Goal: Navigation & Orientation: Find specific page/section

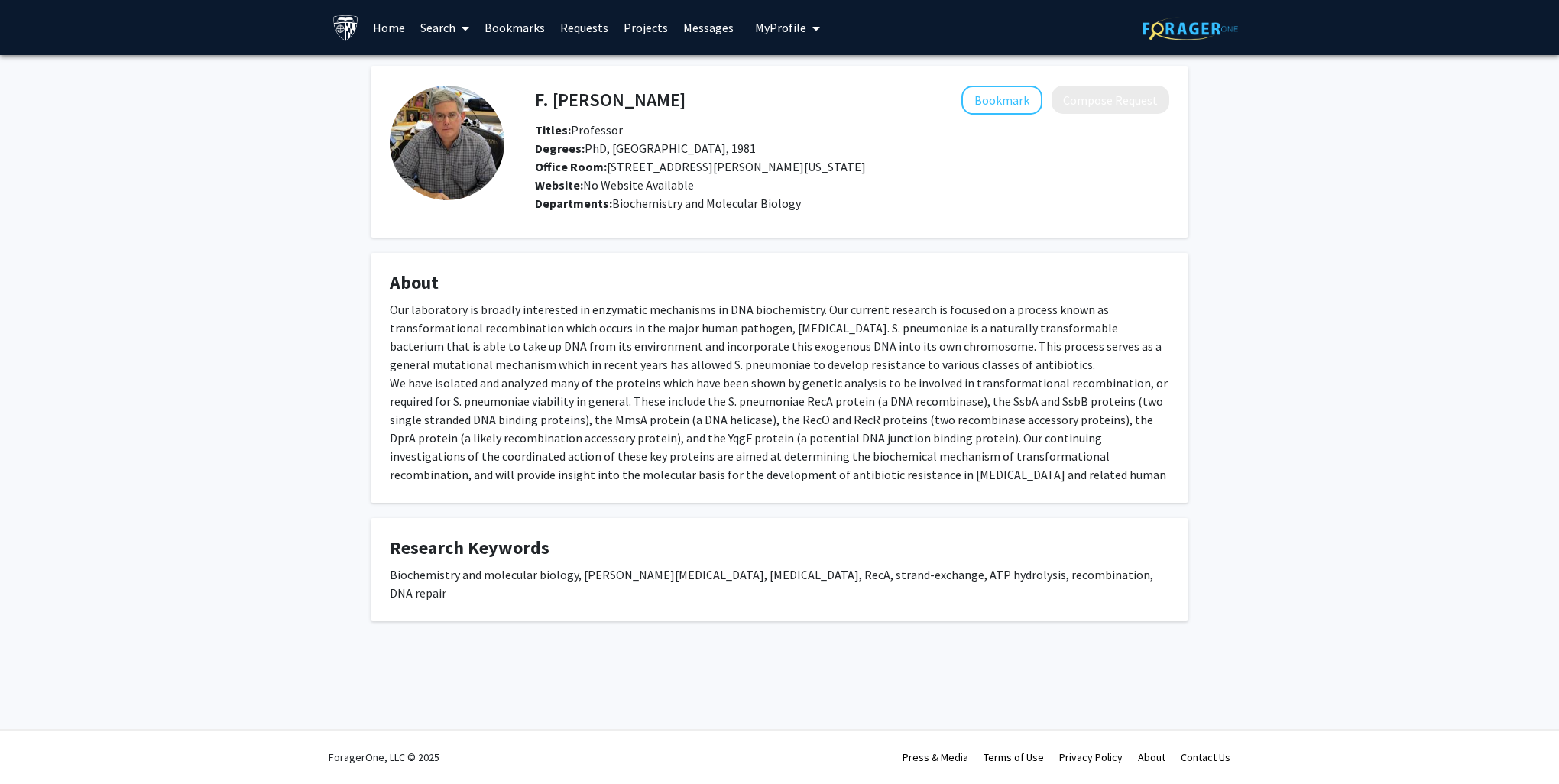
click at [1216, 395] on div "F. [PERSON_NAME] Bookmark Compose Request Titles: Professor [PERSON_NAME]: PhD,…" at bounding box center [780, 362] width 1559 height 615
